Goal: Task Accomplishment & Management: Manage account settings

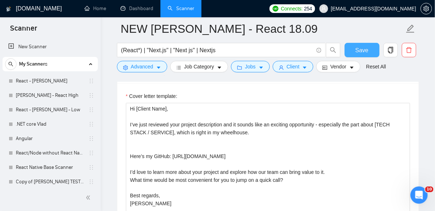
scroll to position [33, 0]
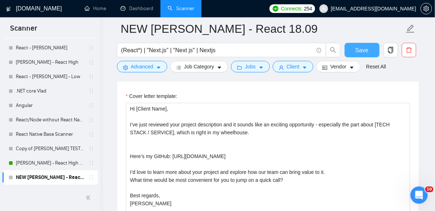
click at [370, 48] on button "Save" at bounding box center [362, 50] width 35 height 14
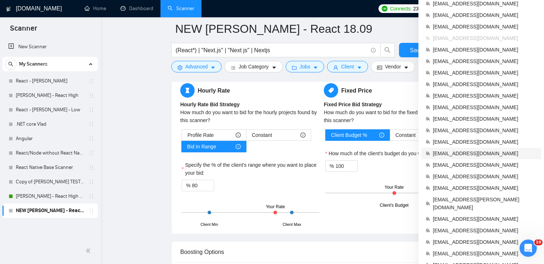
scroll to position [1246, 0]
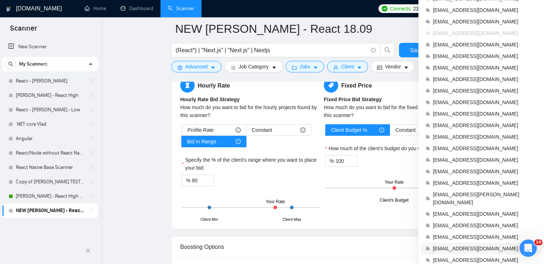
click at [435, 211] on span "[EMAIL_ADDRESS][DOMAIN_NAME]" at bounding box center [485, 248] width 104 height 8
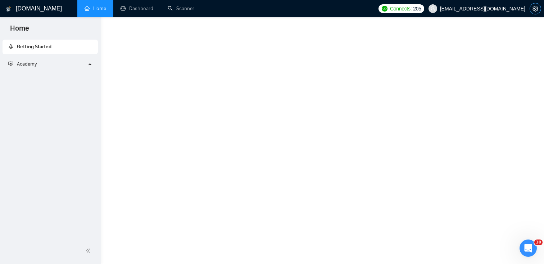
click at [435, 8] on button "button" at bounding box center [536, 9] width 12 height 12
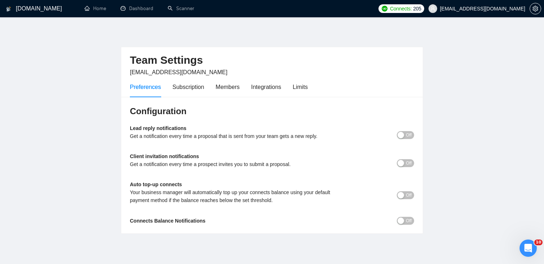
click at [406, 135] on span "Off" at bounding box center [409, 135] width 6 height 8
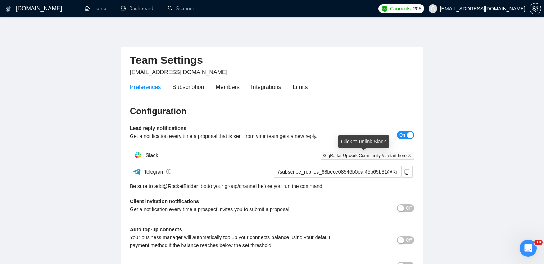
click at [389, 155] on span "GigRadar Upwork Community ##-start-here" at bounding box center [368, 156] width 94 height 8
click at [410, 155] on icon "close" at bounding box center [409, 155] width 3 height 3
click at [401, 138] on span "On" at bounding box center [402, 135] width 6 height 8
